Goal: Find specific page/section: Find specific page/section

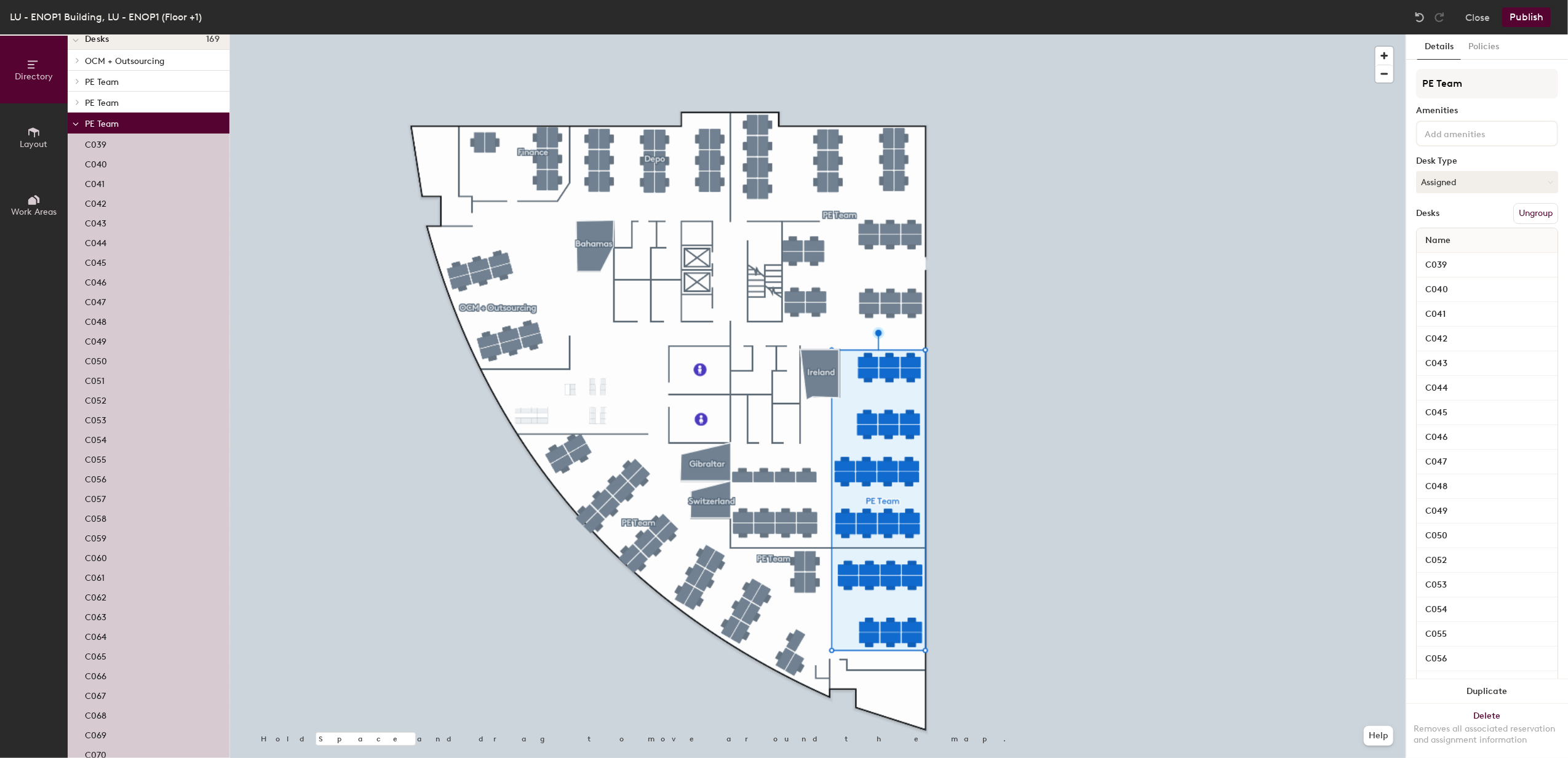
scroll to position [82, 0]
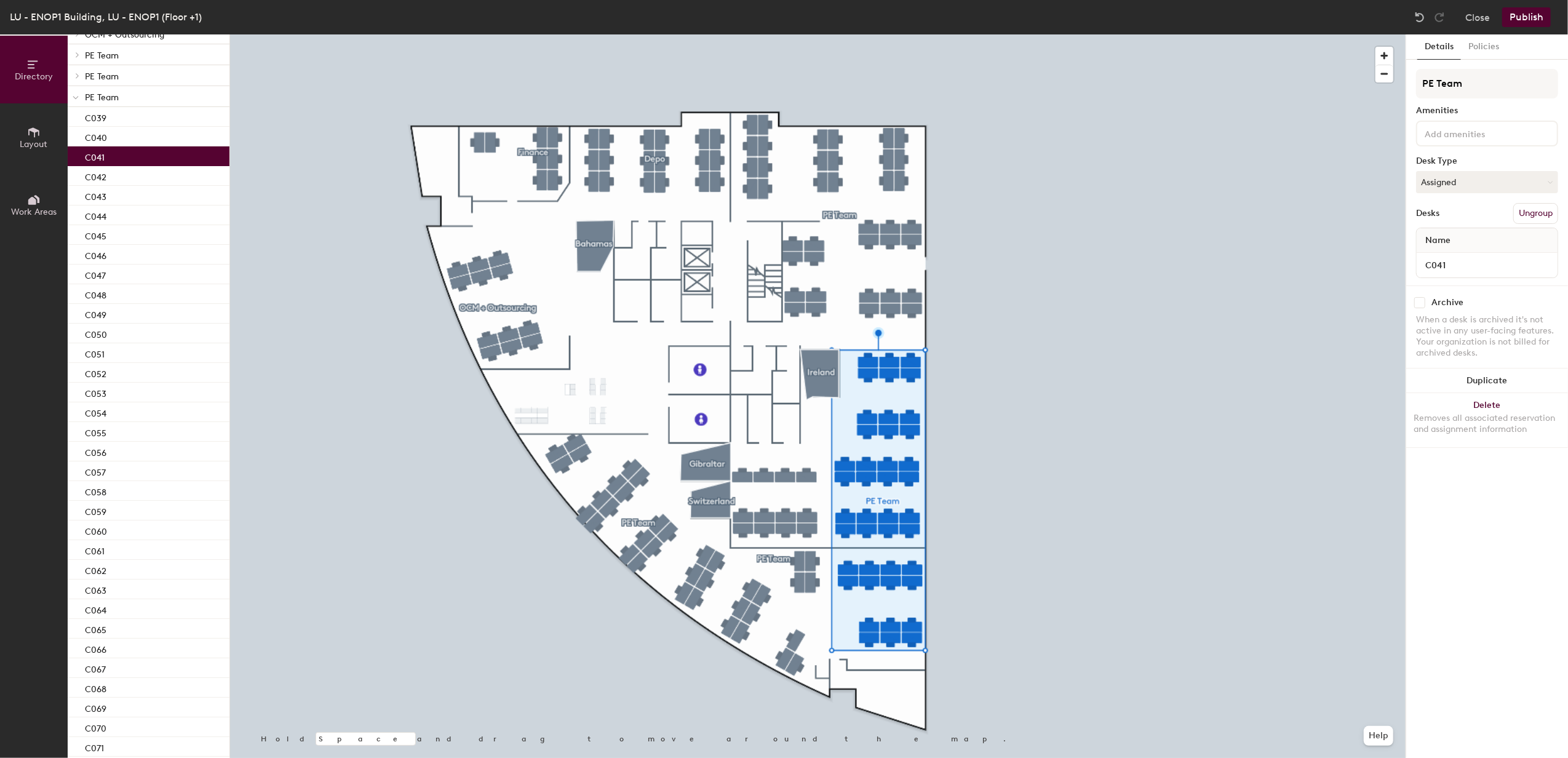
click at [100, 152] on p "C041" at bounding box center [95, 156] width 20 height 14
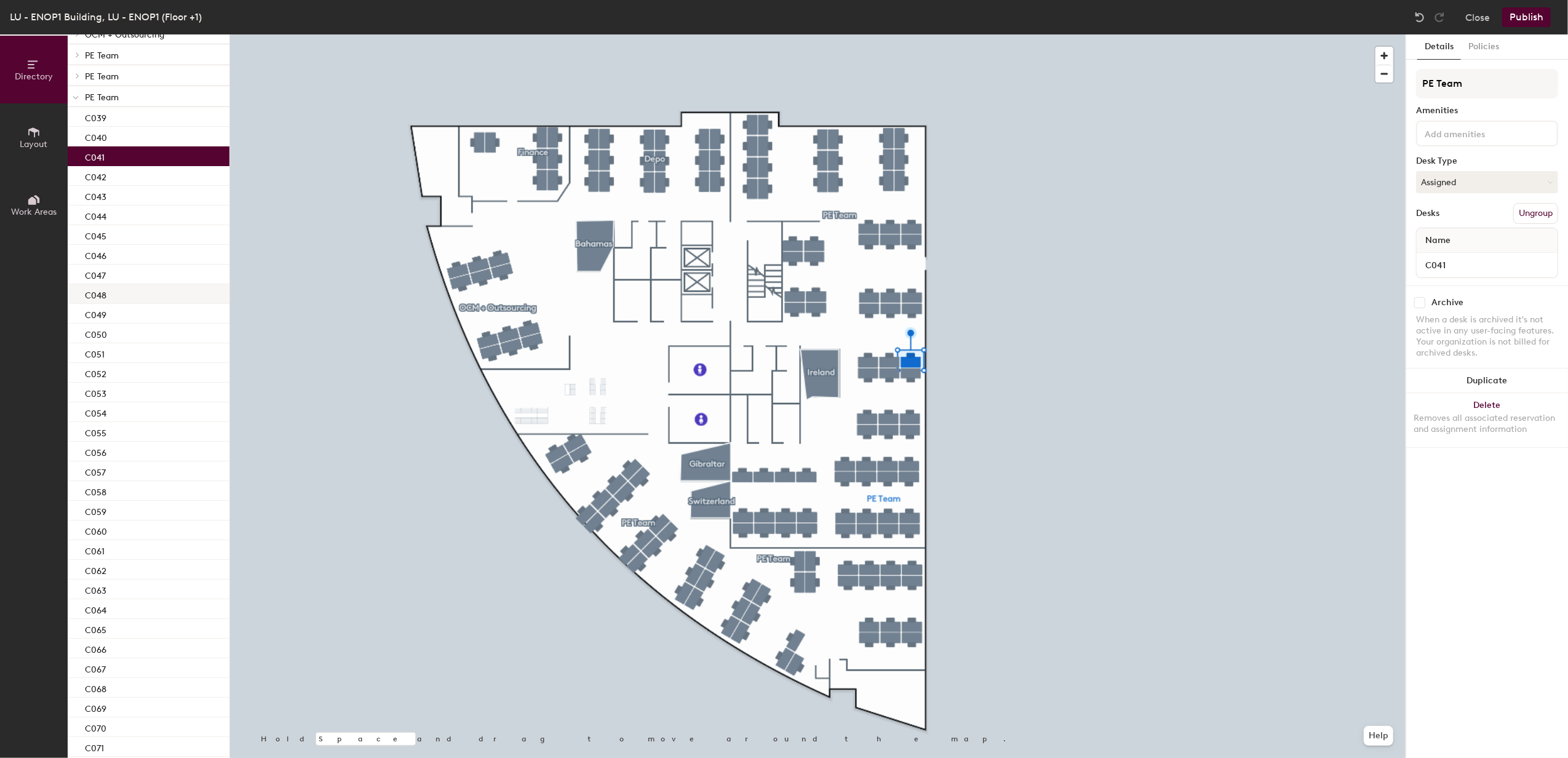
scroll to position [352, 0]
click at [111, 678] on span "PE Team" at bounding box center [102, 676] width 34 height 11
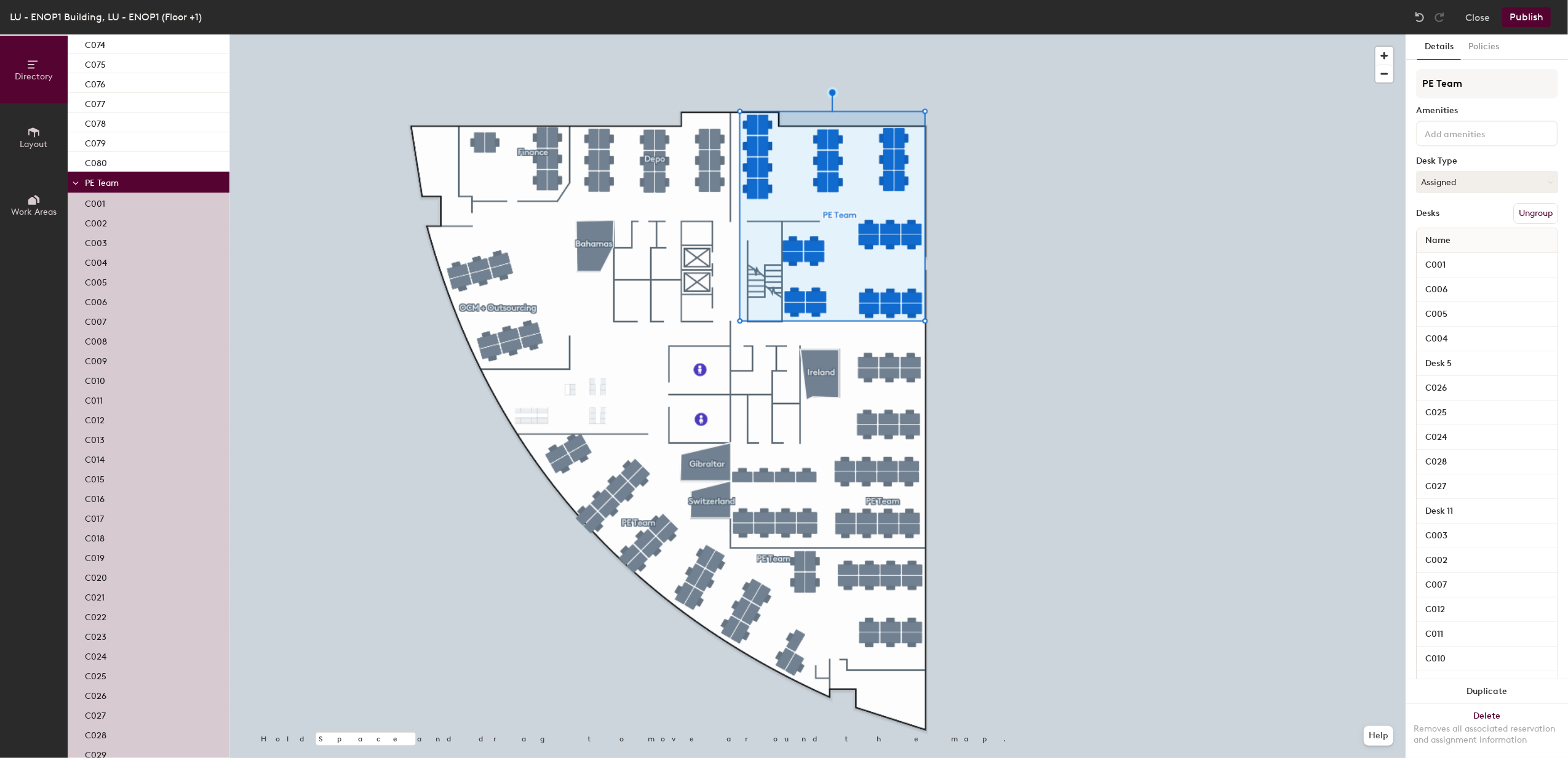
scroll to position [1139, 0]
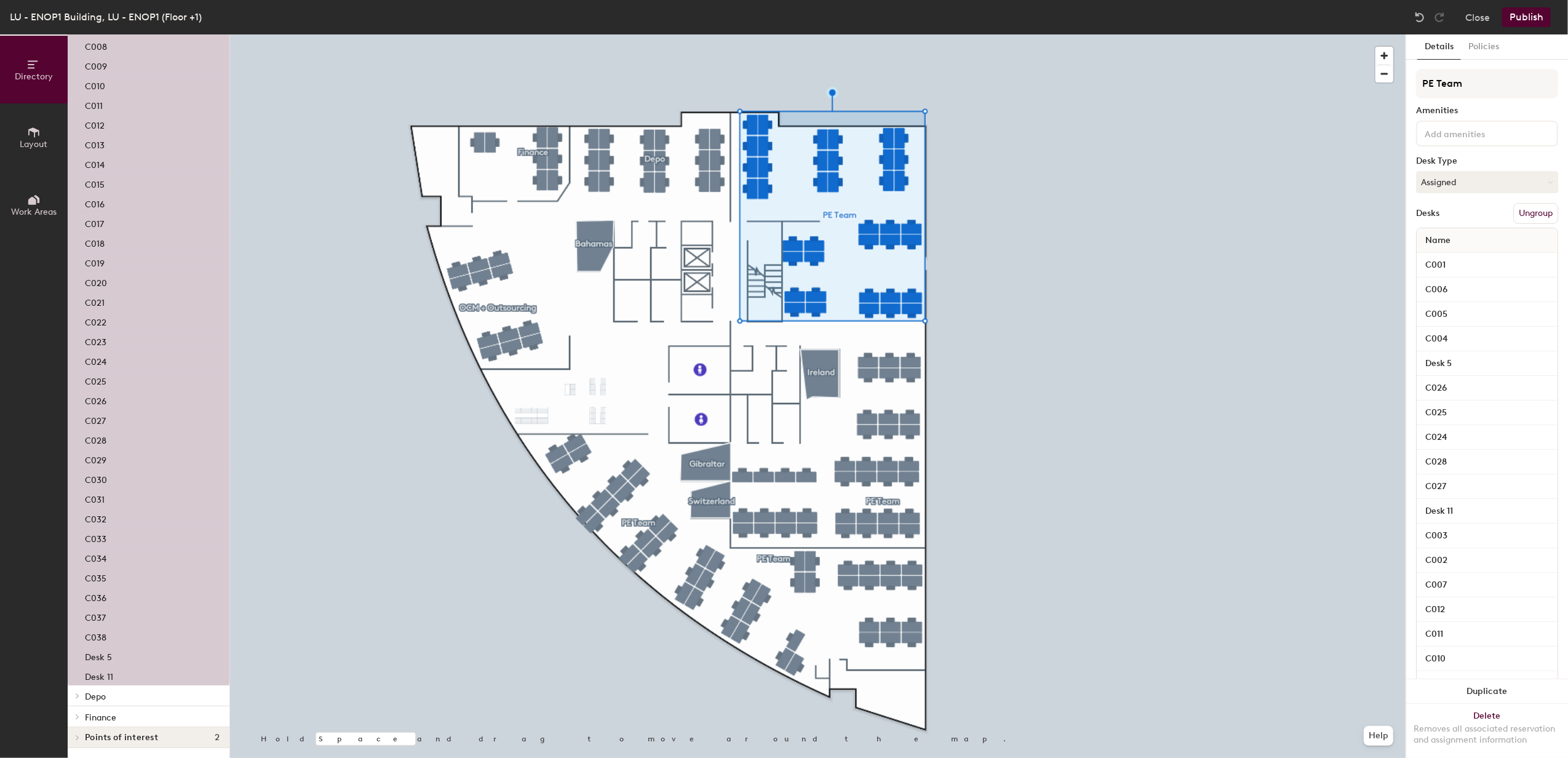
click at [107, 694] on p "Depo" at bounding box center [152, 696] width 135 height 16
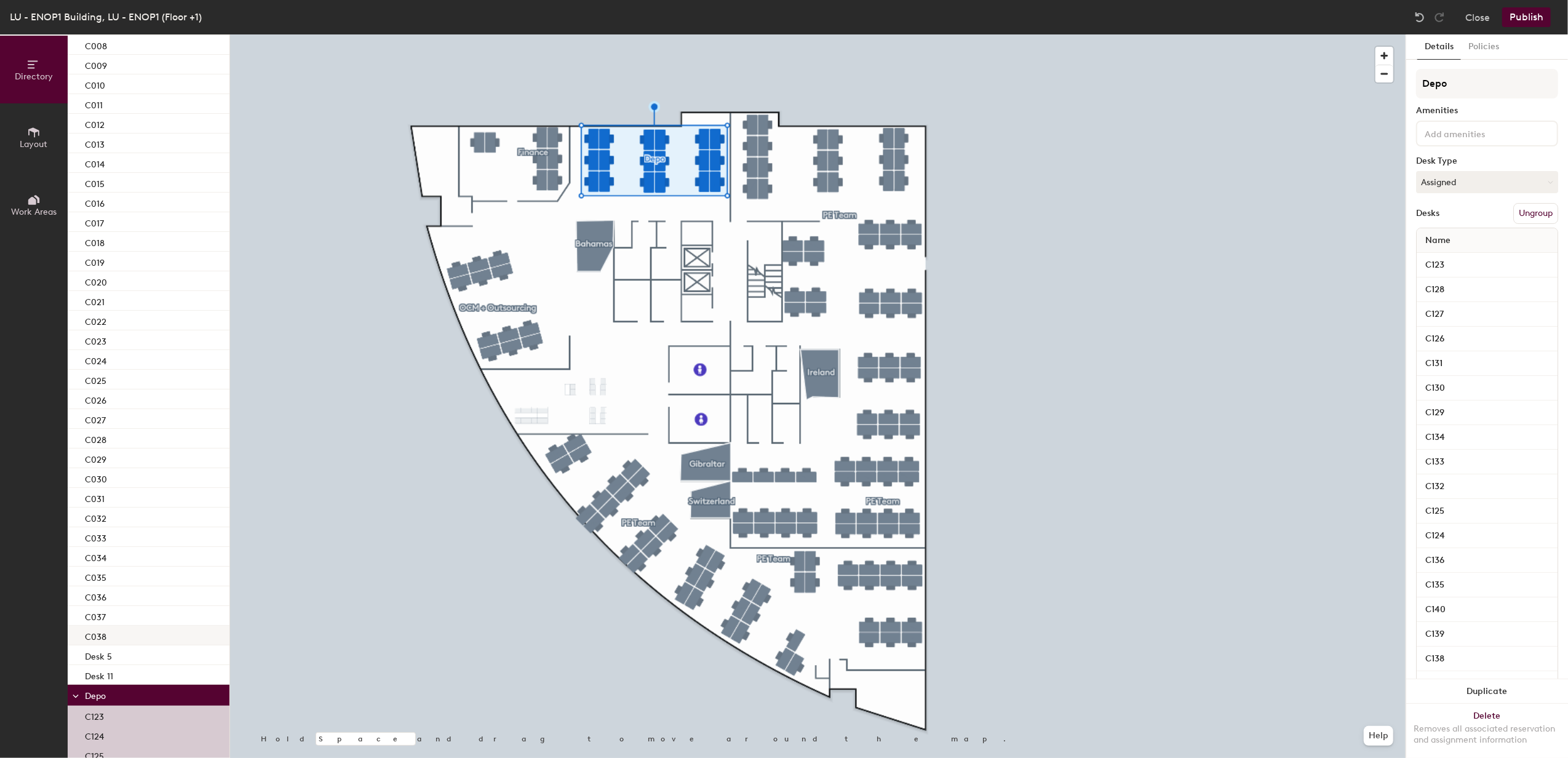
scroll to position [1494, 0]
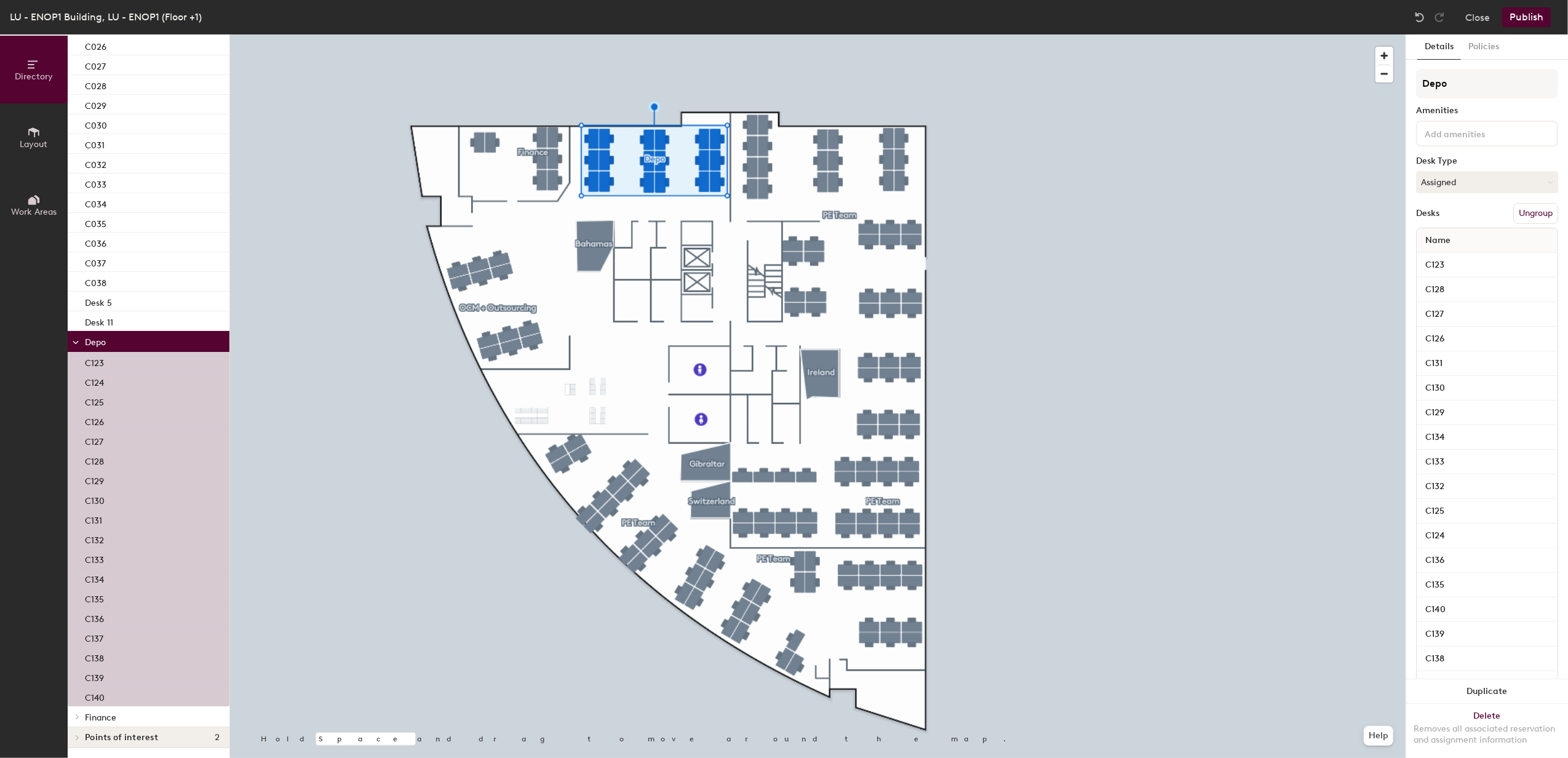
click at [112, 715] on span "Finance" at bounding box center [101, 718] width 31 height 11
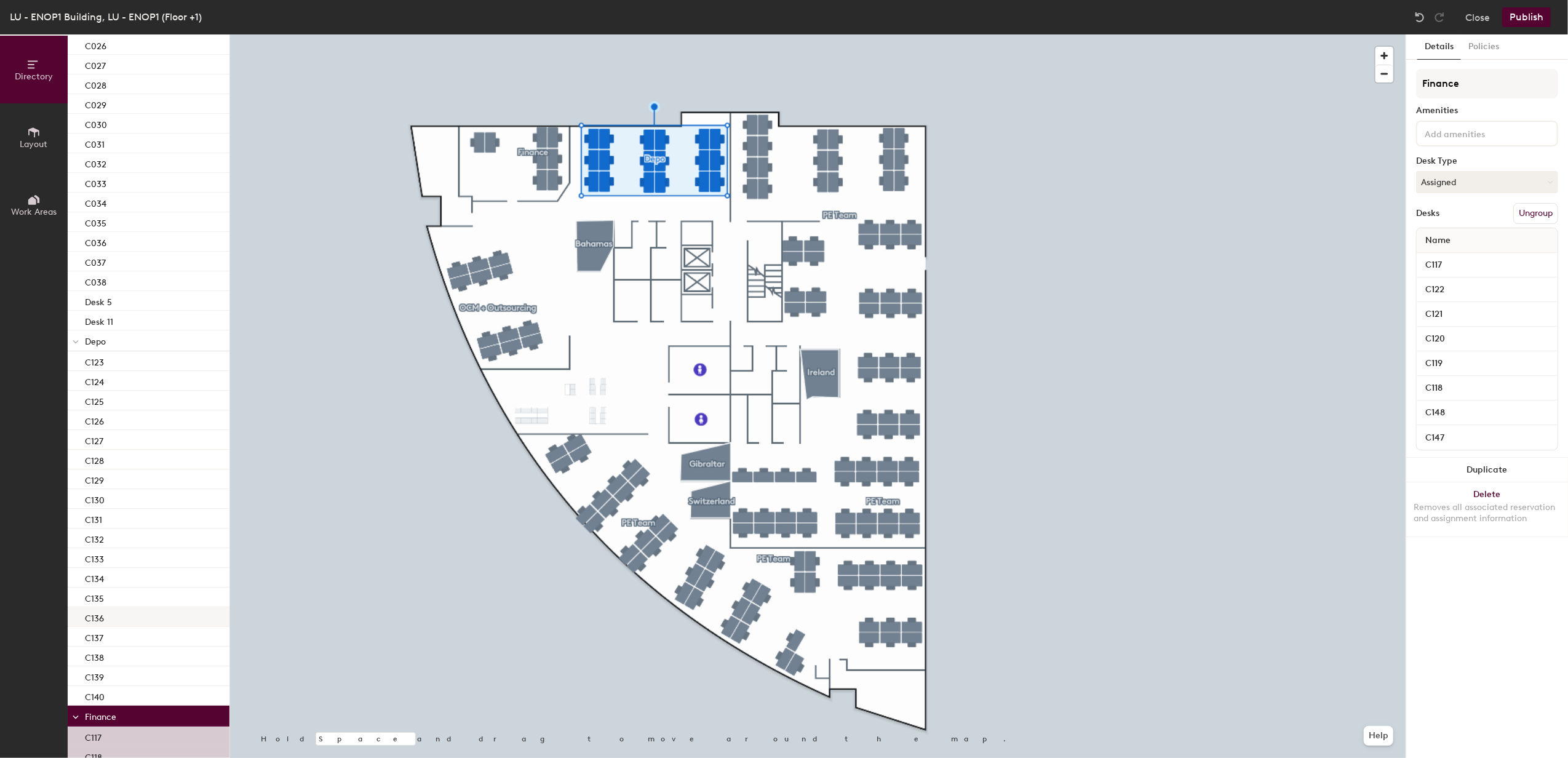
scroll to position [1652, 0]
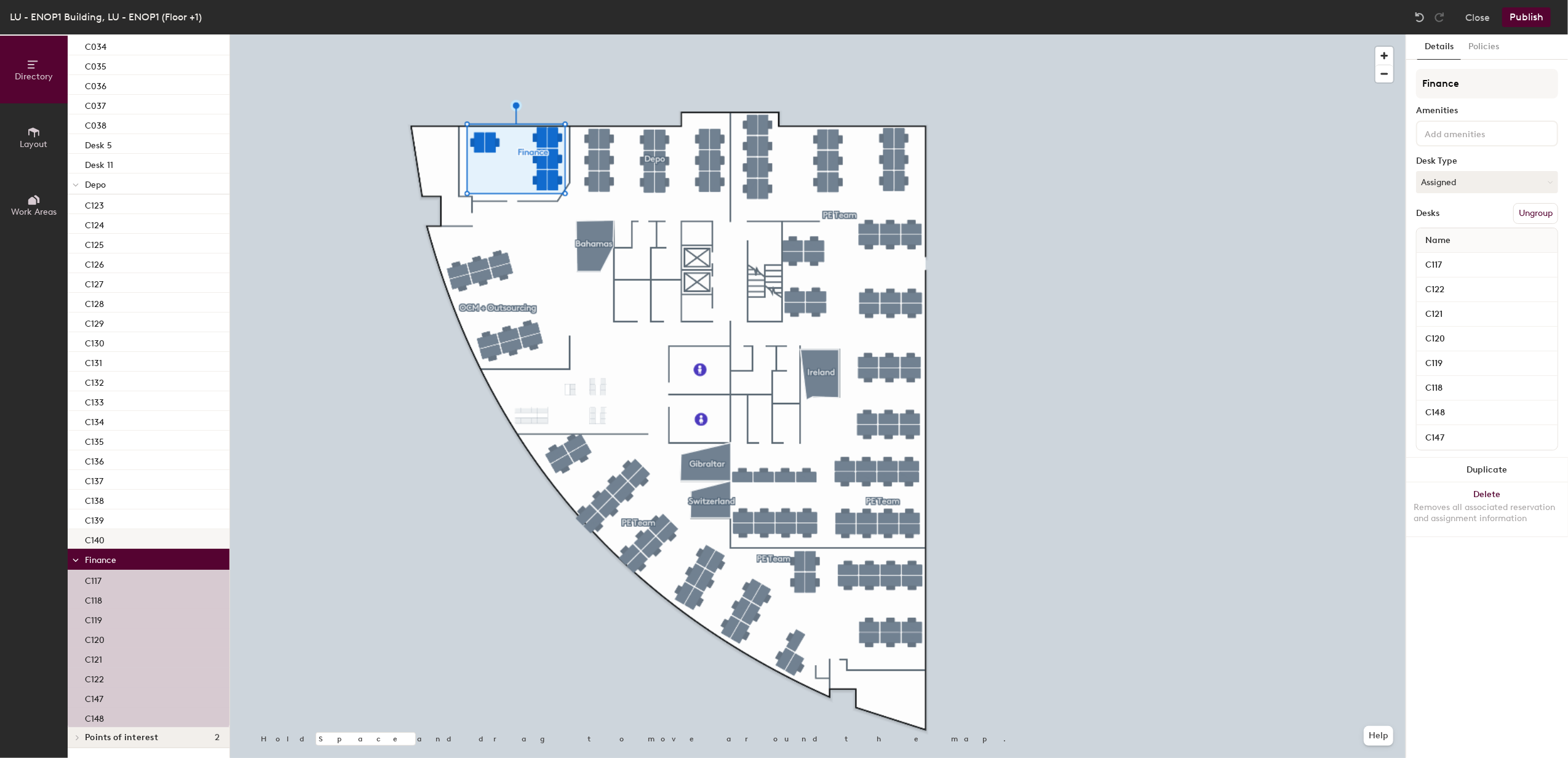
click at [96, 535] on p "C140" at bounding box center [95, 539] width 20 height 14
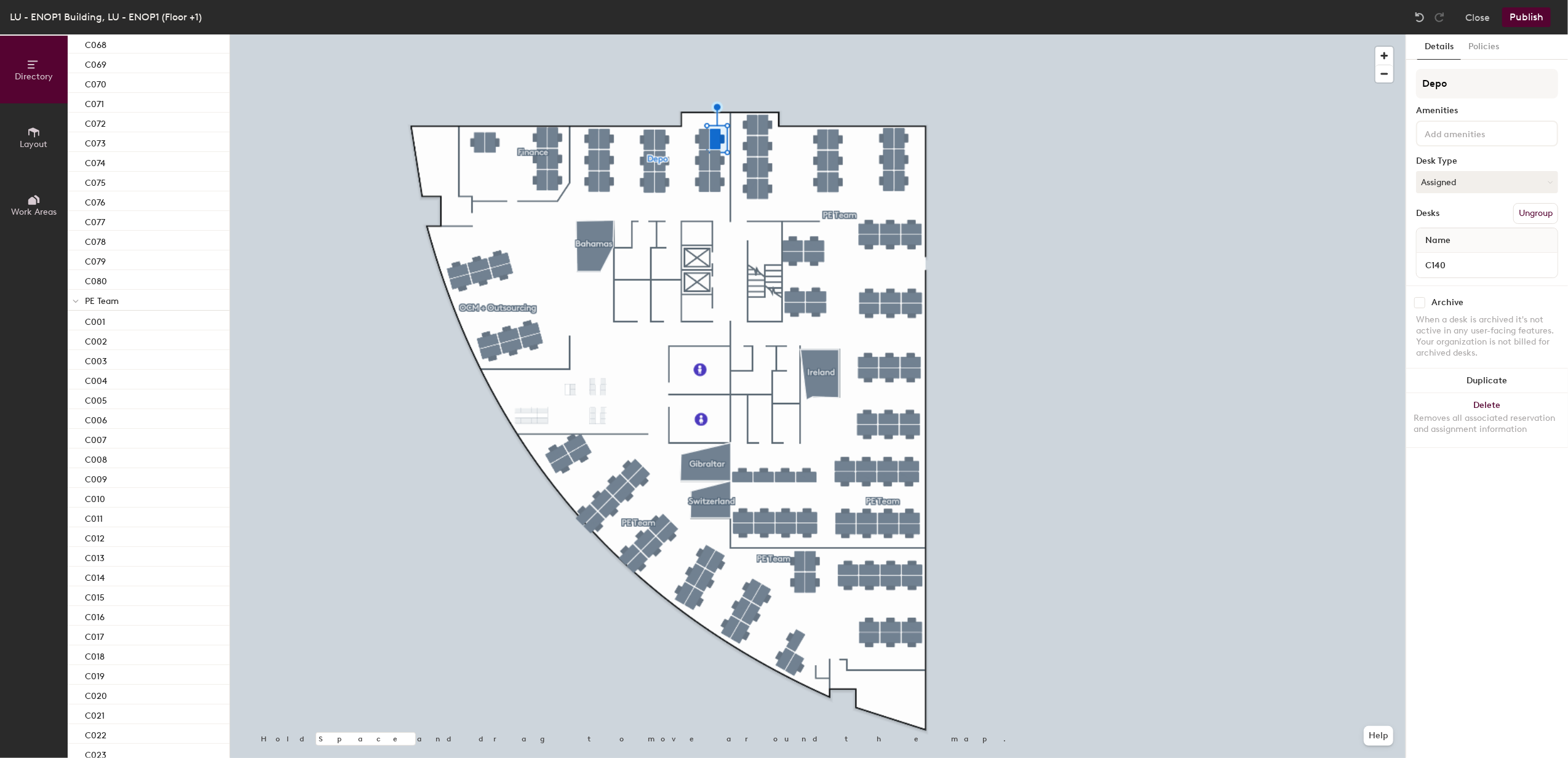
scroll to position [749, 0]
click at [131, 547] on div "C014" at bounding box center [148, 554] width 162 height 20
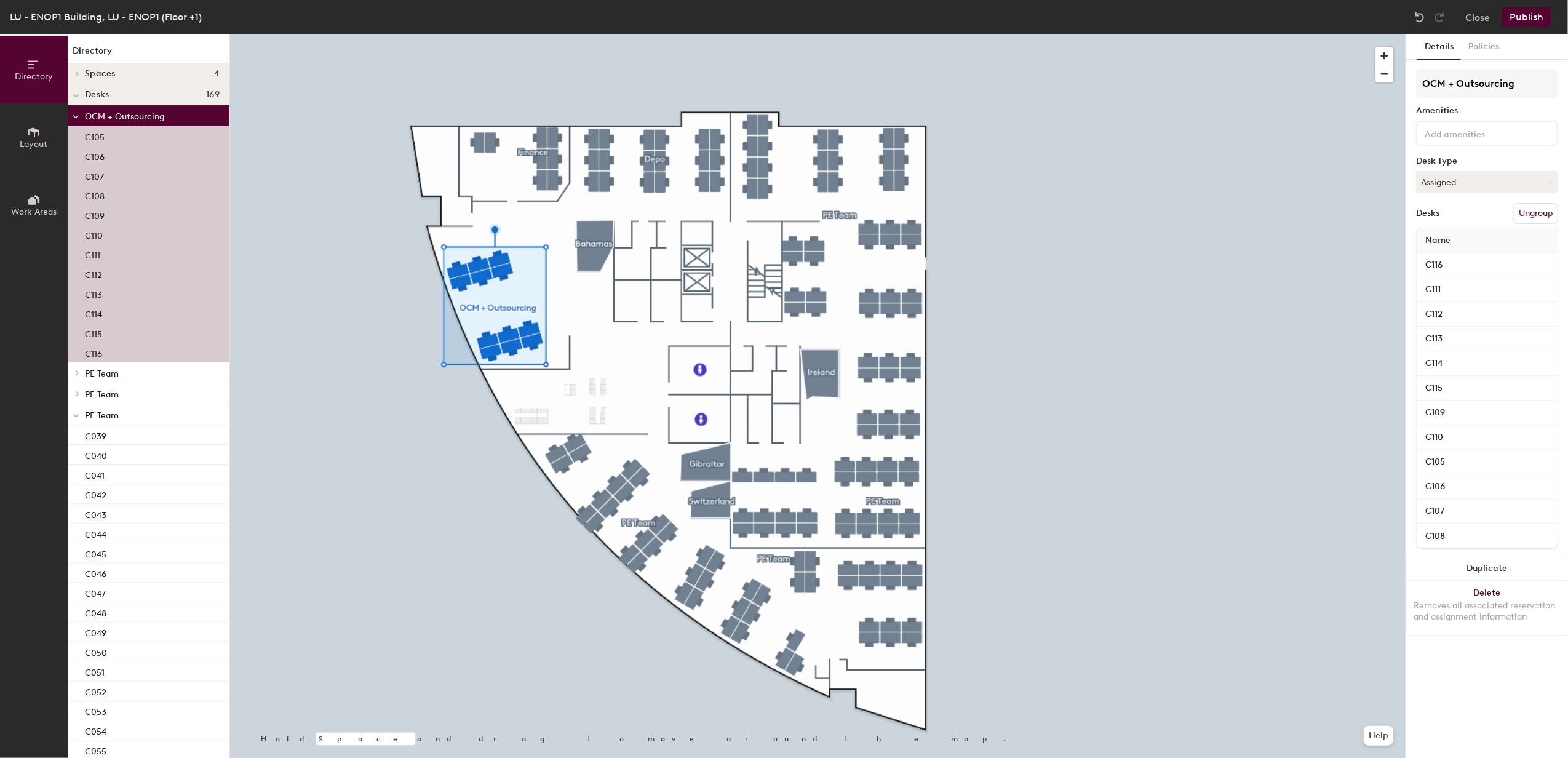
click at [77, 94] on icon at bounding box center [75, 96] width 6 height 5
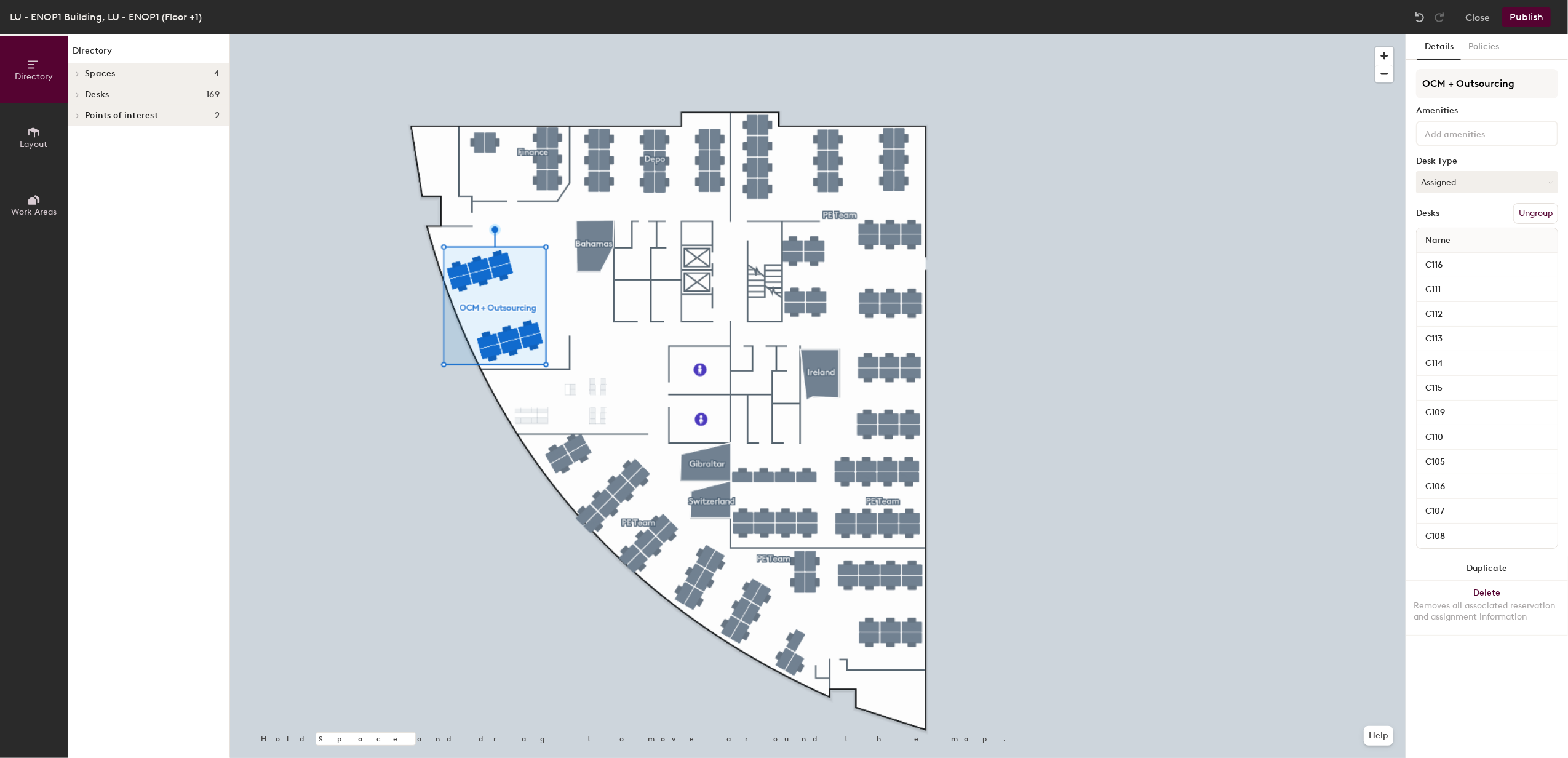
click at [77, 94] on icon at bounding box center [77, 94] width 5 height 6
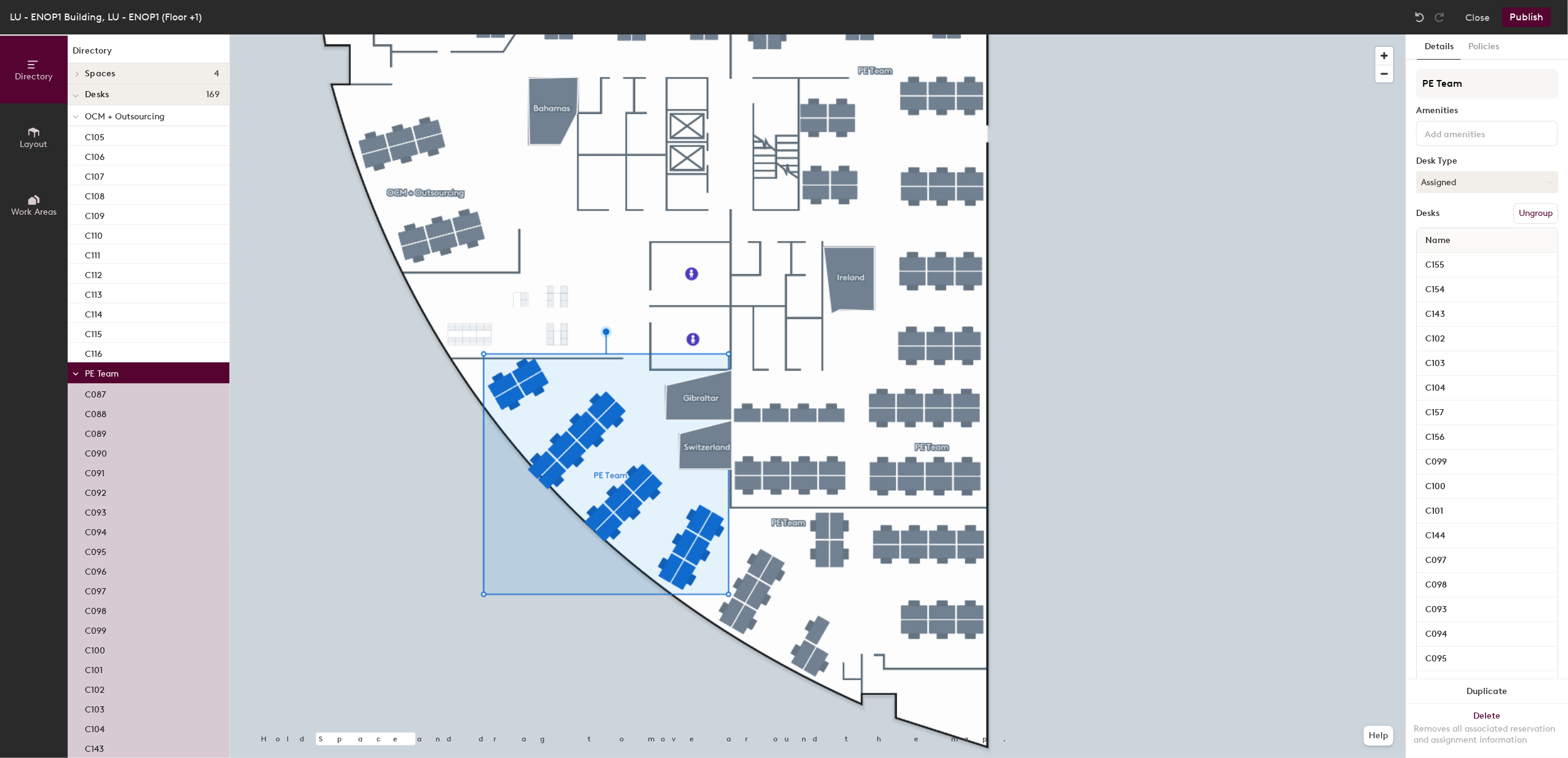
click at [827, 35] on div at bounding box center [818, 35] width 1176 height 0
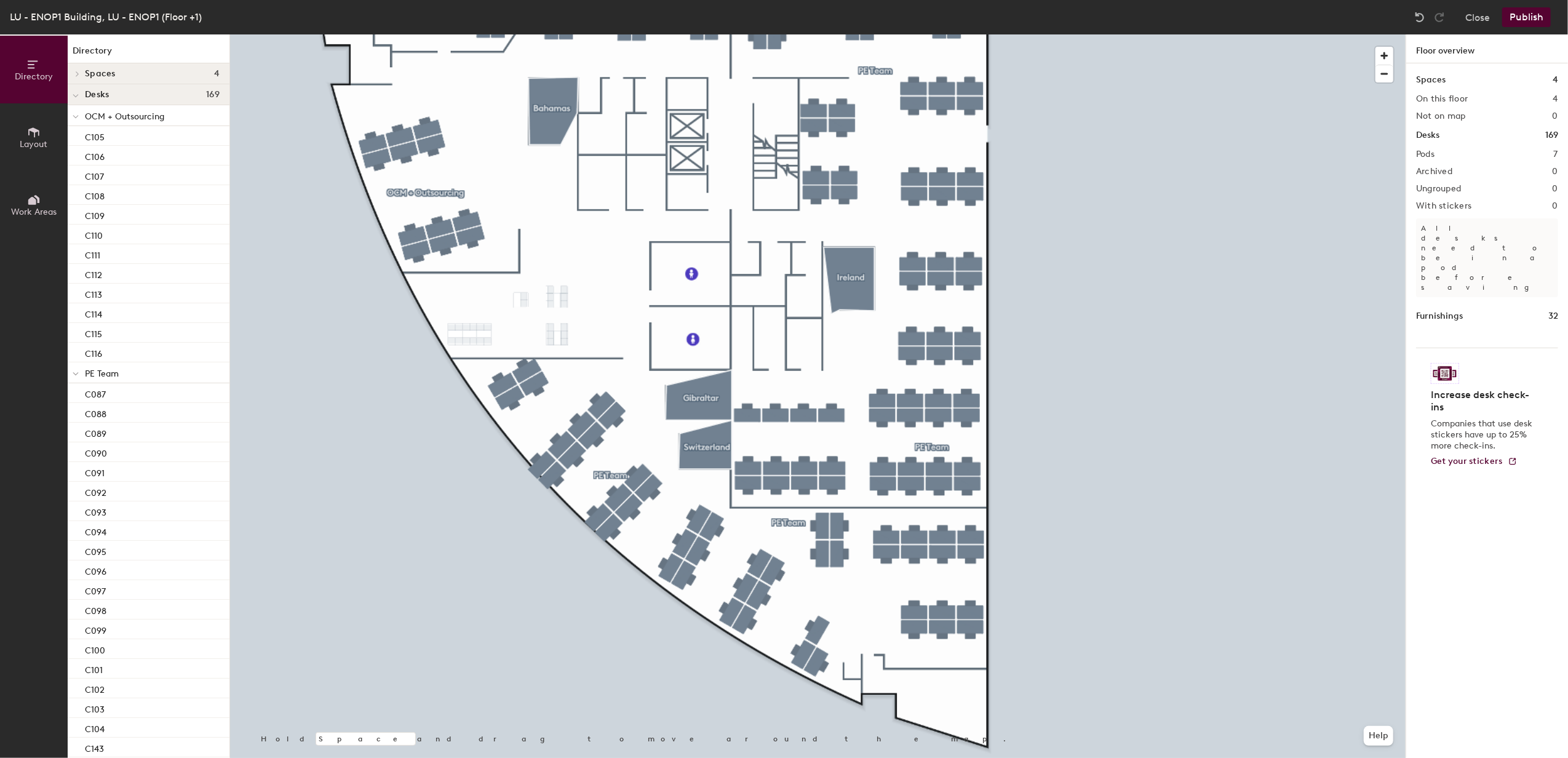
click at [77, 119] on span at bounding box center [75, 116] width 6 height 11
click at [74, 135] on icon at bounding box center [75, 138] width 6 height 5
click at [77, 175] on span at bounding box center [75, 179] width 6 height 11
